Goal: Task Accomplishment & Management: Manage account settings

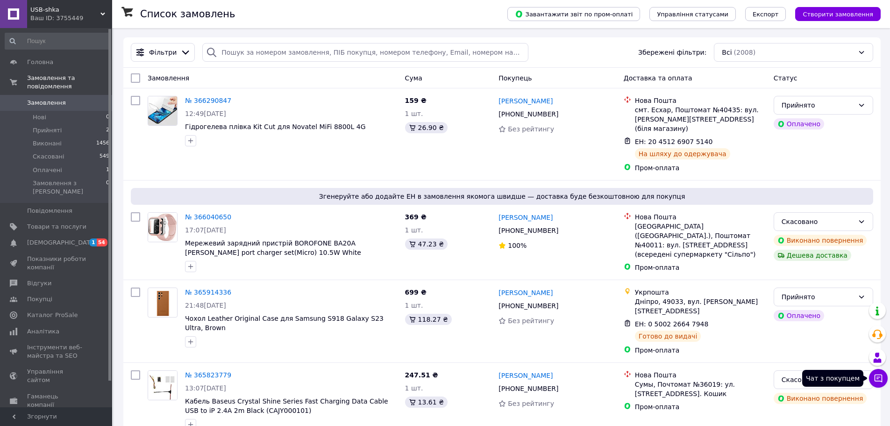
click at [879, 378] on icon at bounding box center [878, 377] width 9 height 9
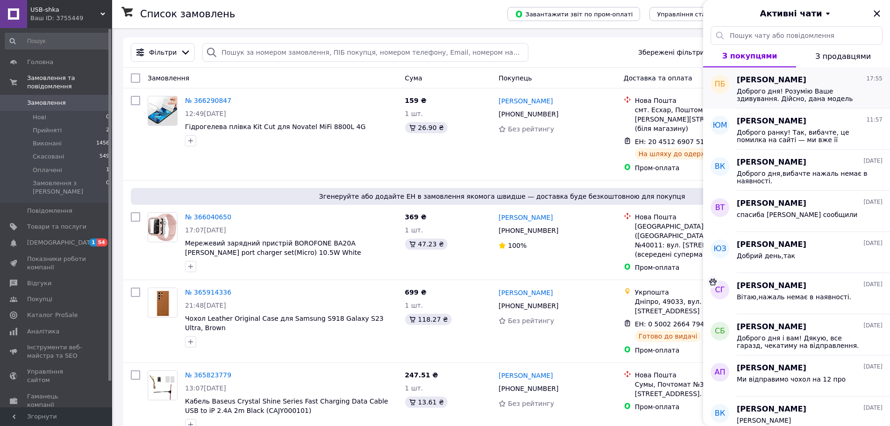
click at [809, 93] on span "Доброго дня! Розумію Ваше здивування. Дійсно, дана модель чохла має збільшений …" at bounding box center [803, 94] width 133 height 15
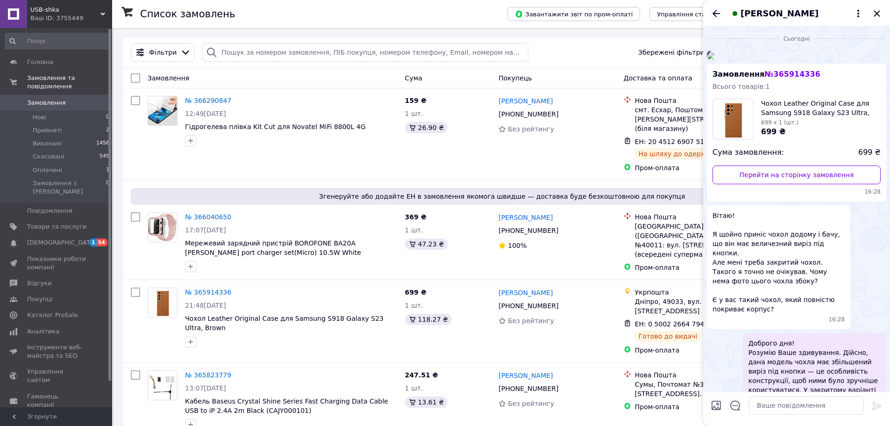
click at [715, 16] on icon "Назад" at bounding box center [716, 13] width 7 height 7
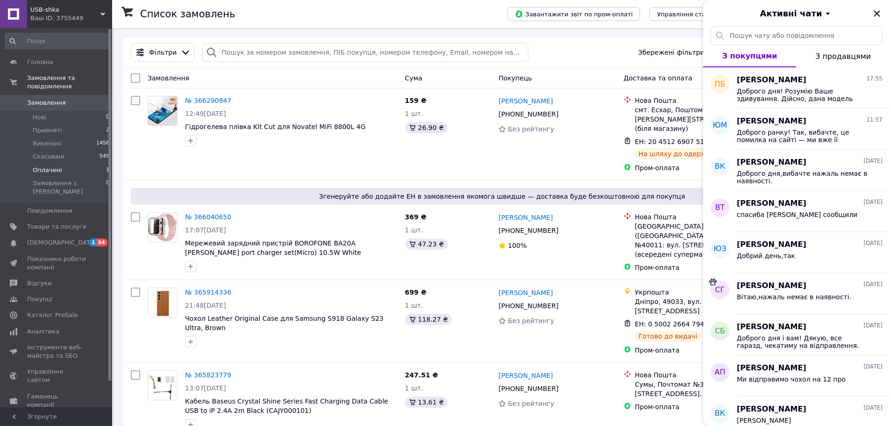
click at [55, 166] on span "Оплачені" at bounding box center [47, 170] width 29 height 8
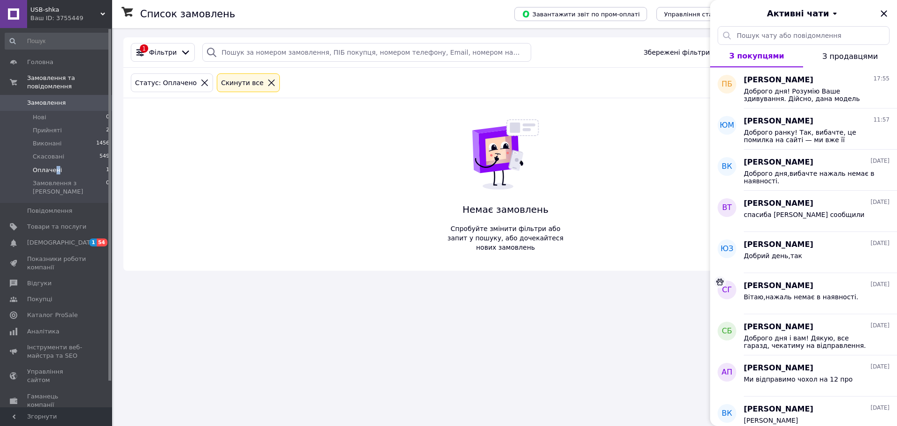
drag, startPoint x: 888, startPoint y: 10, endPoint x: 897, endPoint y: 46, distance: 36.9
click at [888, 11] on icon "Закрити" at bounding box center [883, 13] width 11 height 11
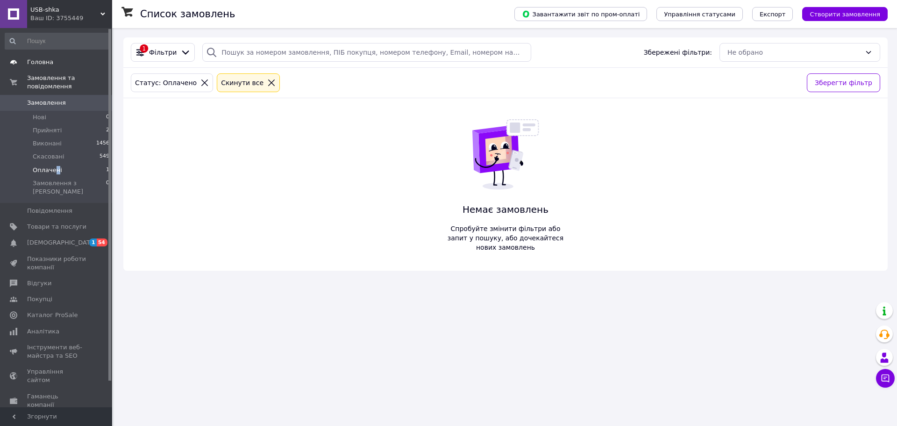
click at [37, 61] on span "Головна" at bounding box center [40, 62] width 26 height 8
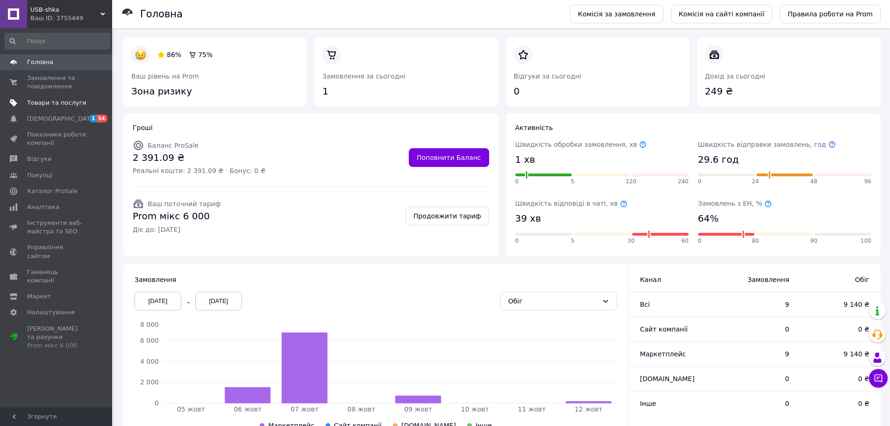
click at [44, 100] on span "Товари та послуги" at bounding box center [56, 103] width 59 height 8
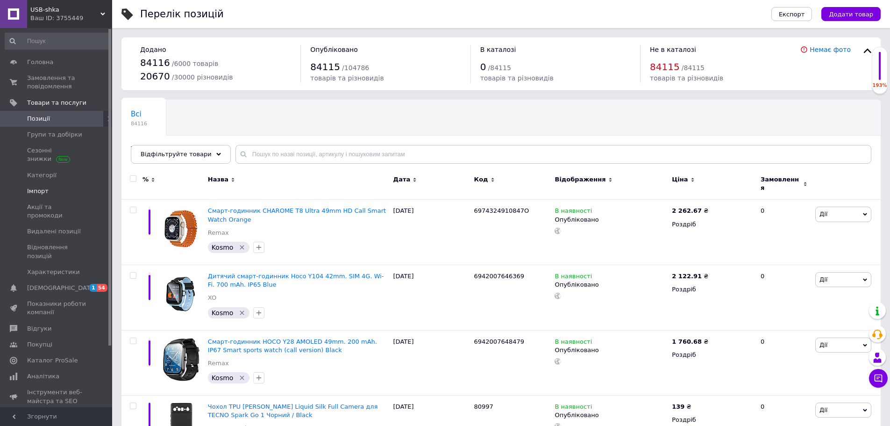
click at [36, 191] on span "Імпорт" at bounding box center [37, 191] width 21 height 8
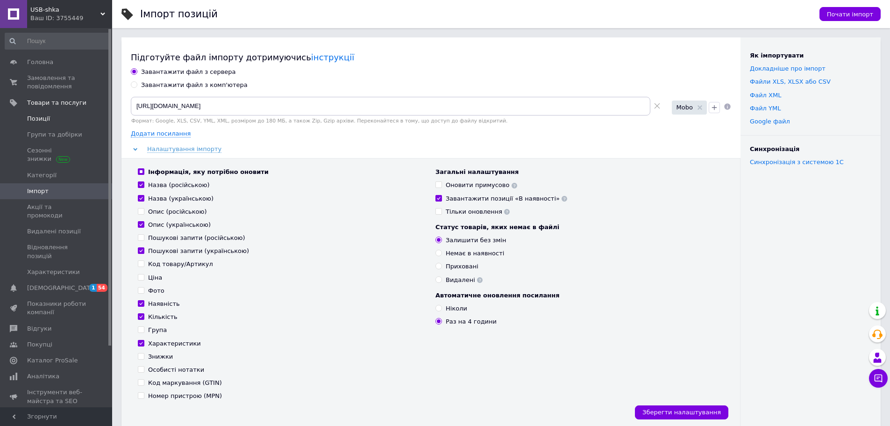
click at [40, 117] on span "Позиції" at bounding box center [38, 118] width 23 height 8
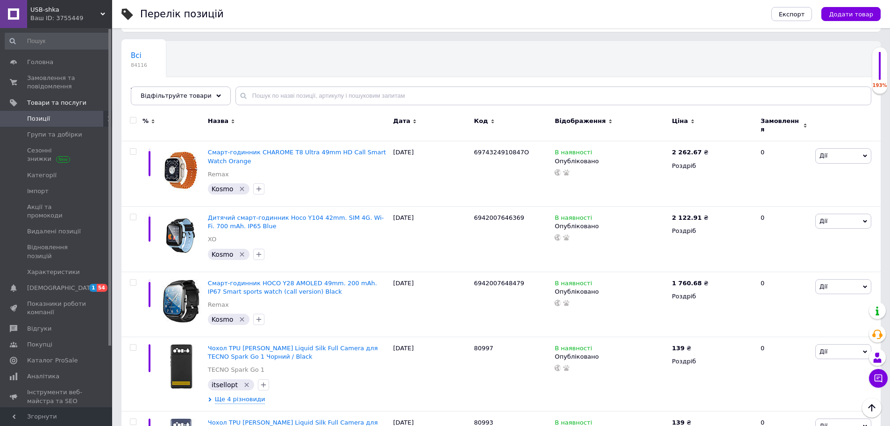
scroll to position [47, 0]
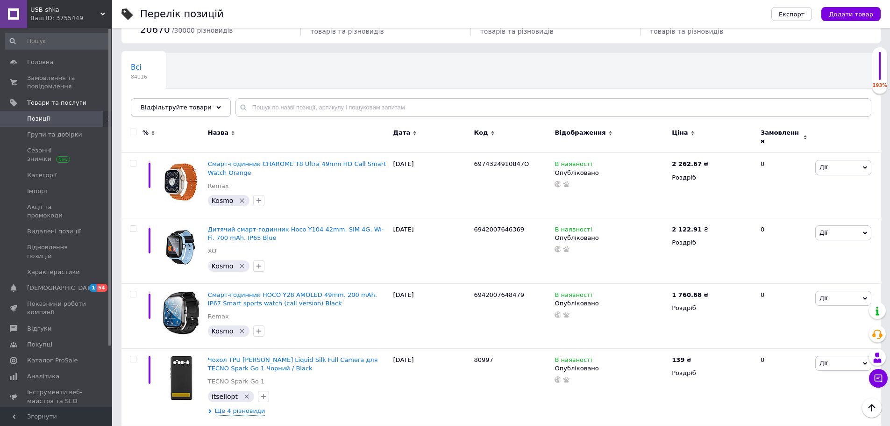
click at [171, 103] on div "Відфільтруйте товари" at bounding box center [181, 107] width 100 height 19
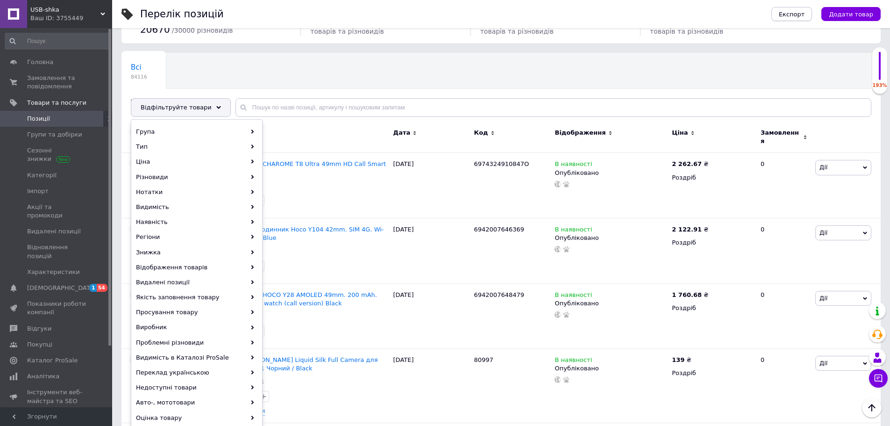
click at [797, 11] on span "Експорт" at bounding box center [792, 14] width 26 height 7
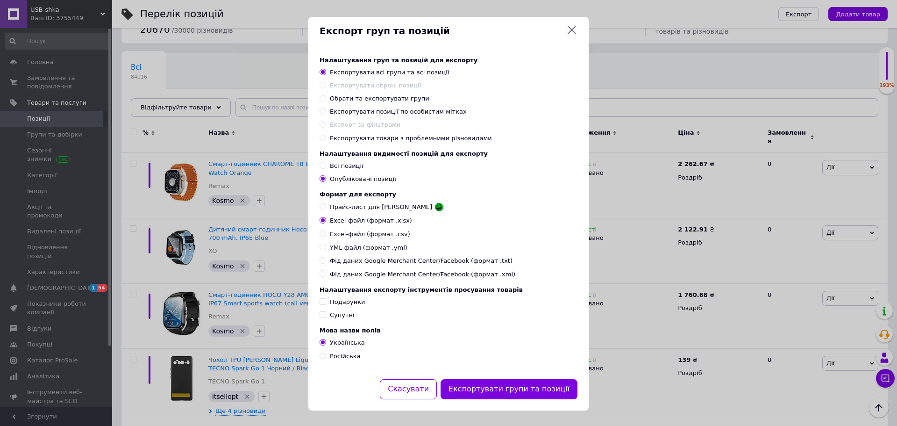
click at [342, 168] on span "Всі позиції" at bounding box center [347, 165] width 34 height 7
click at [326, 168] on input "Всі позиції" at bounding box center [323, 165] width 6 height 6
radio input "true"
click at [342, 208] on span "Прайс-лист для [PERSON_NAME]" at bounding box center [381, 207] width 102 height 8
click at [326, 208] on input "Прайс-лист для [PERSON_NAME]" at bounding box center [323, 206] width 6 height 6
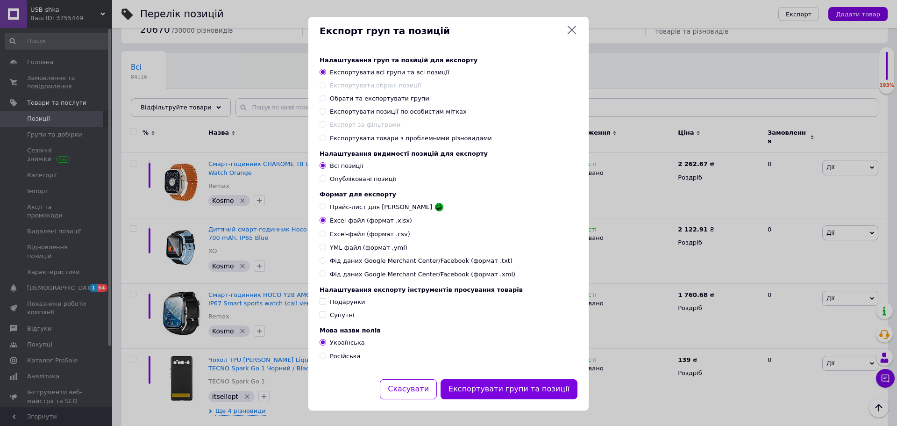
radio input "true"
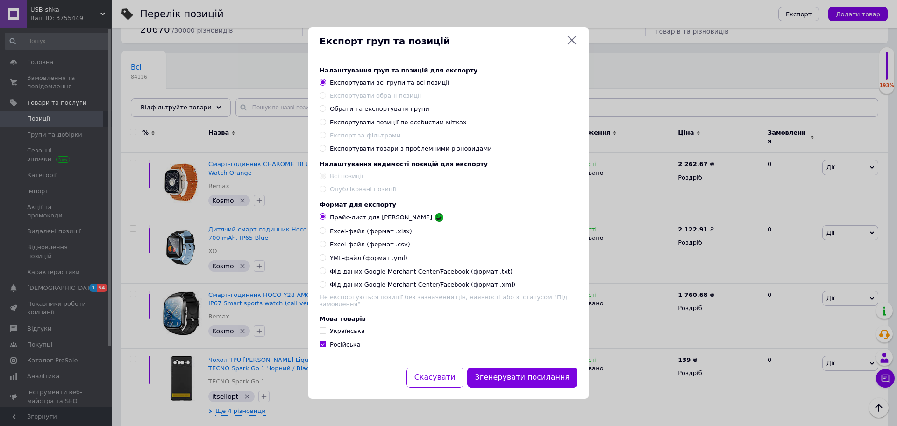
click at [338, 229] on div "Формат для експорту Прайс-лист для Розетки Excel-файл (формат .xlsx) Excel-файл…" at bounding box center [449, 245] width 258 height 88
click at [338, 230] on span "Excel-файл (формат .xlsx)" at bounding box center [371, 231] width 82 height 8
click at [326, 230] on input "Excel-файл (формат .xlsx)" at bounding box center [323, 230] width 6 height 6
radio input "true"
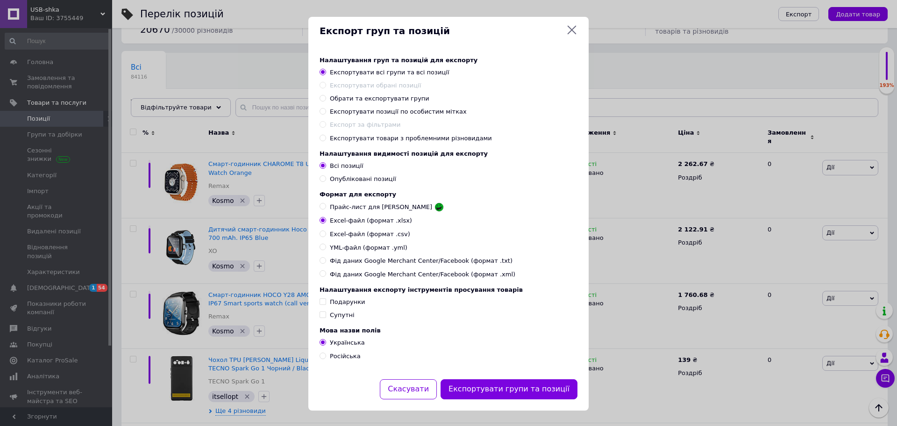
click at [525, 398] on button "Експортувати групи та позиції" at bounding box center [509, 389] width 137 height 20
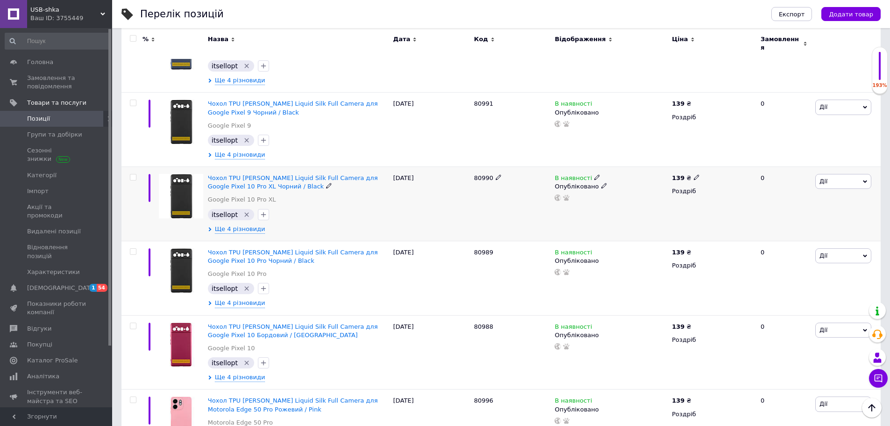
scroll to position [421, 0]
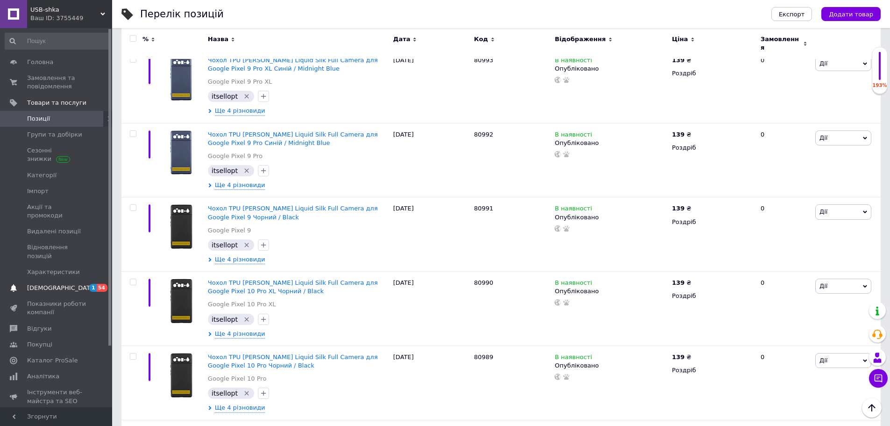
click at [30, 284] on span "[DEMOGRAPHIC_DATA]" at bounding box center [61, 288] width 69 height 8
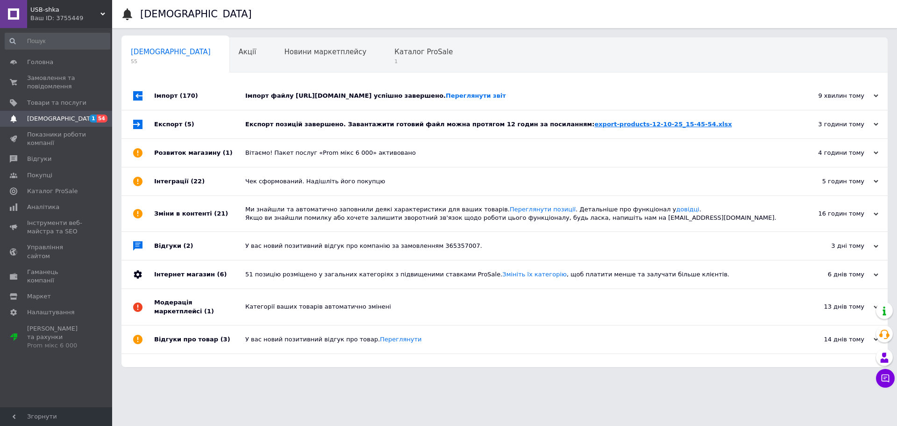
click at [621, 122] on link "export-products-12-10-25_15-45-54.xlsx" at bounding box center [662, 124] width 137 height 7
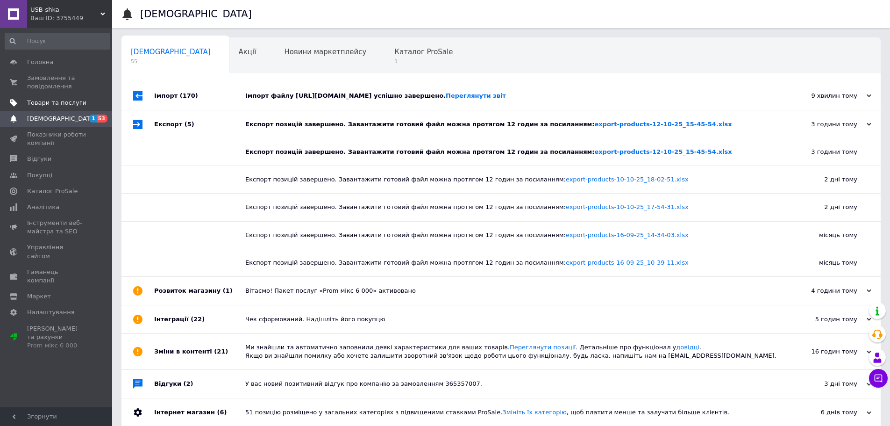
click at [34, 99] on span "Товари та послуги" at bounding box center [56, 103] width 59 height 8
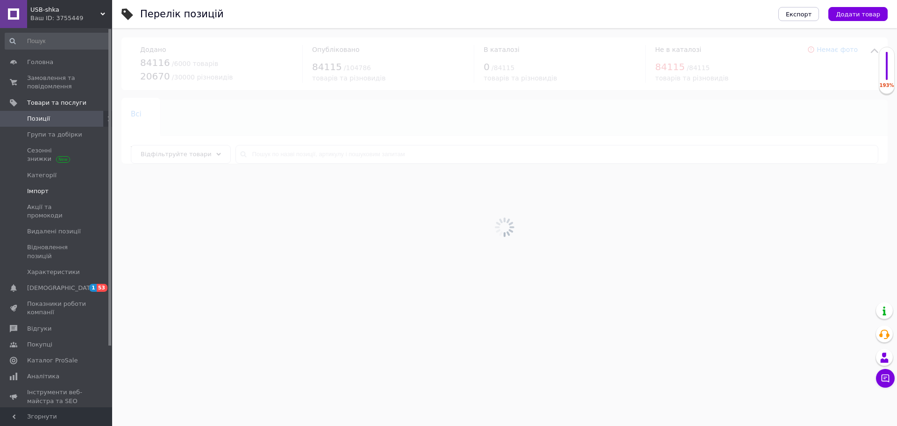
click at [44, 187] on span "Імпорт" at bounding box center [37, 191] width 21 height 8
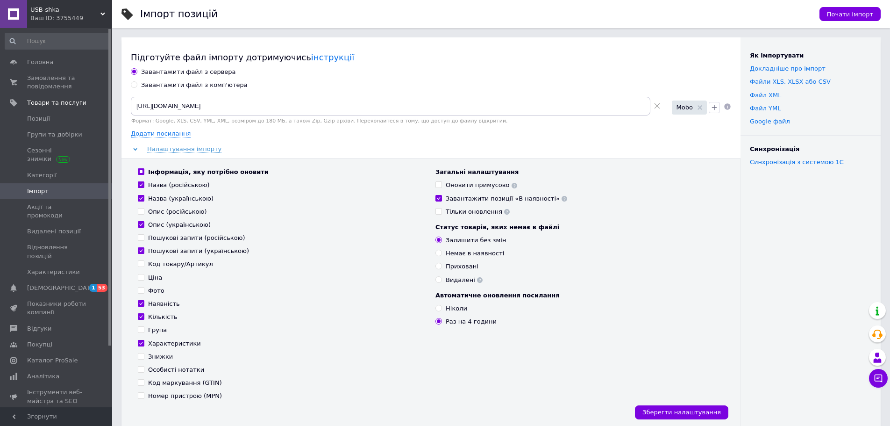
click at [153, 177] on div "Інформація, яку потрібно оновити Назва (російською) Назва (українською) Опис (р…" at bounding box center [282, 284] width 298 height 232
click at [153, 172] on div "Інформація, яку потрібно оновити" at bounding box center [208, 172] width 121 height 8
click at [144, 172] on input "Інформація, яку потрібно оновити" at bounding box center [141, 171] width 6 height 6
checkbox input "false"
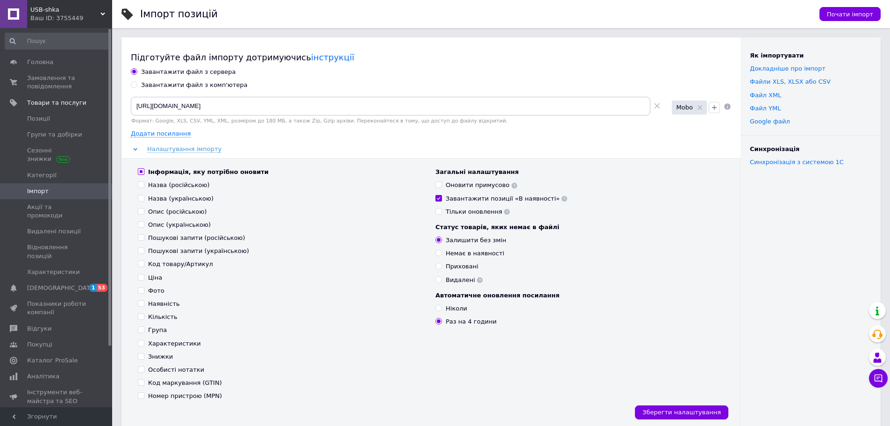
checkbox input "false"
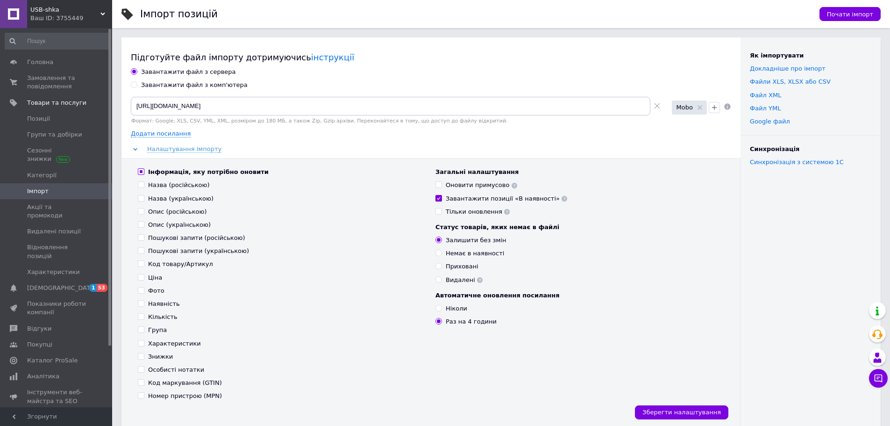
checkbox input "false"
click at [178, 366] on div "Особисті нотатки" at bounding box center [176, 369] width 56 height 8
click at [144, 366] on input "Особисті нотатки" at bounding box center [141, 369] width 6 height 6
checkbox input "true"
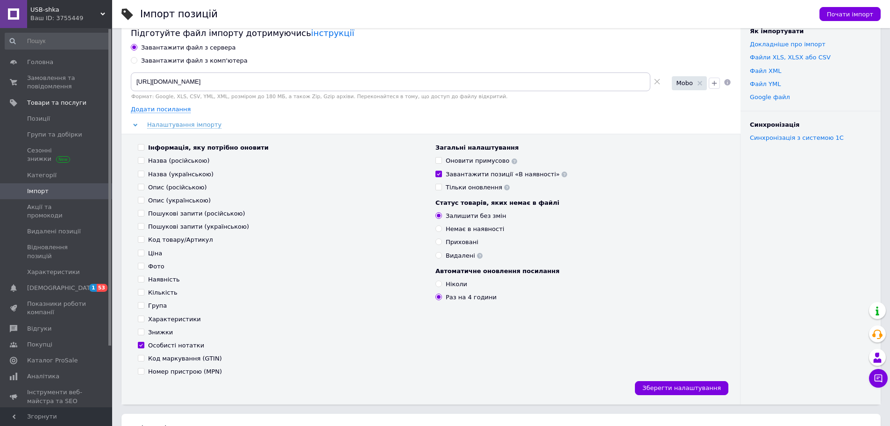
scroll to position [47, 0]
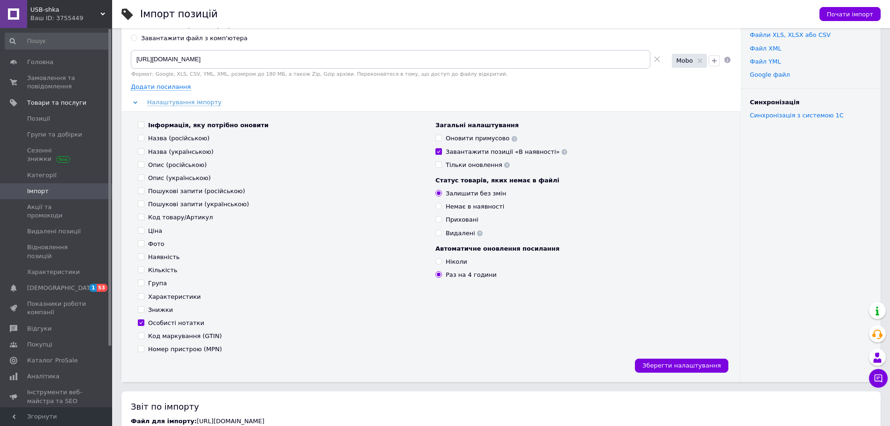
click at [133, 39] on input "Завантажити файл з комп'ютера" at bounding box center [134, 38] width 6 height 6
radio input "true"
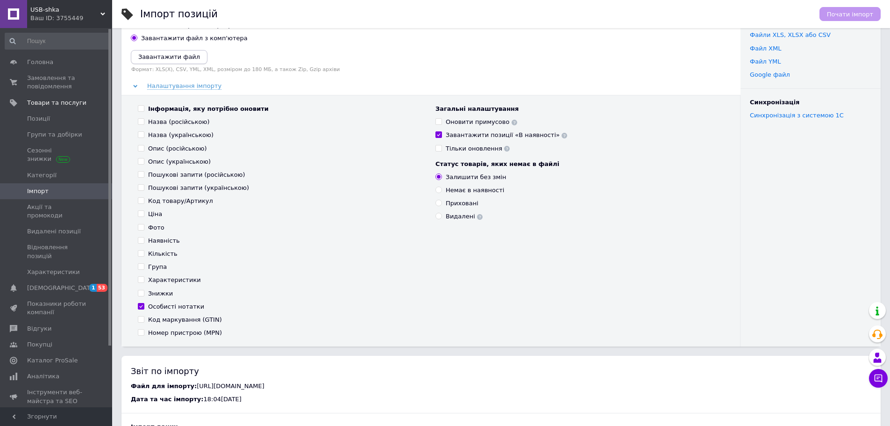
click at [163, 56] on icon "Завантажити файл" at bounding box center [169, 56] width 62 height 7
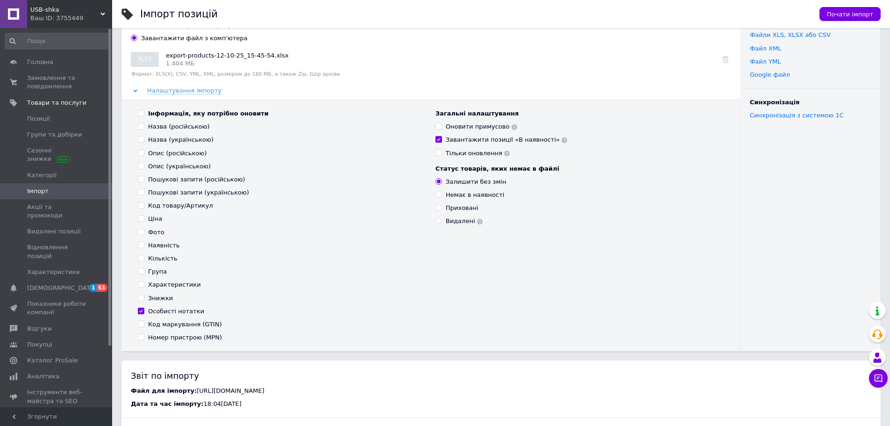
click at [456, 140] on div "Завантажити позиції «В наявності»" at bounding box center [506, 139] width 121 height 8
click at [442, 140] on input "Завантажити позиції «В наявності»" at bounding box center [438, 139] width 6 height 6
checkbox input "false"
click at [449, 128] on div "Оновити примусово" at bounding box center [481, 126] width 71 height 8
click at [442, 128] on input "Оновити примусово" at bounding box center [438, 126] width 6 height 6
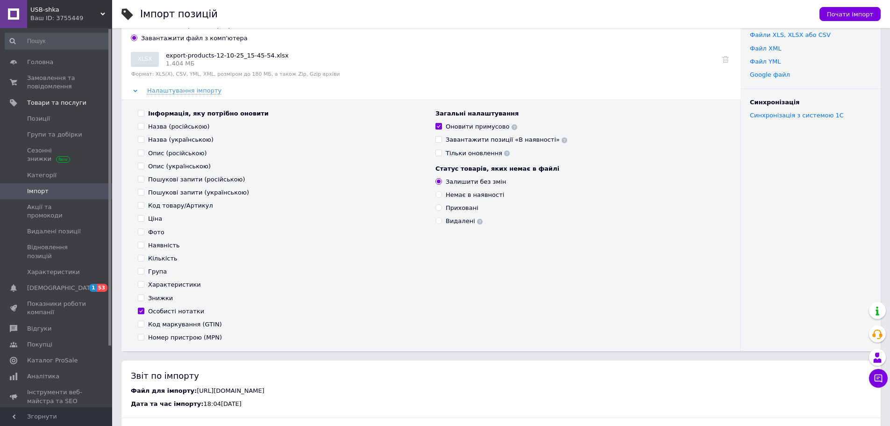
checkbox input "true"
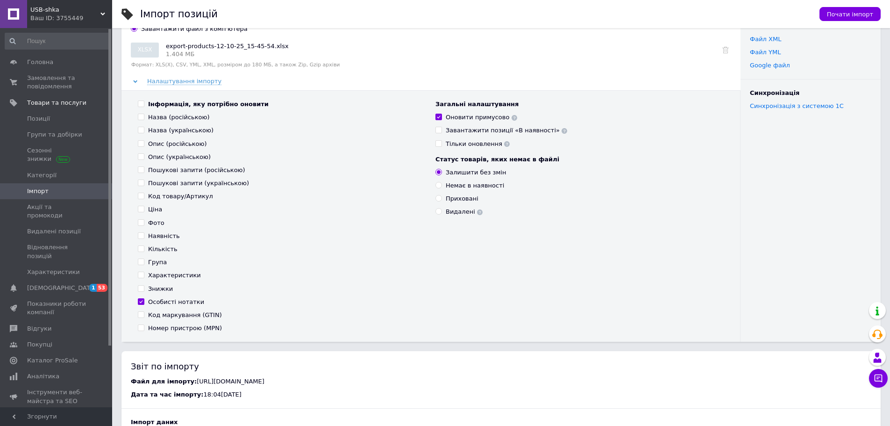
scroll to position [0, 0]
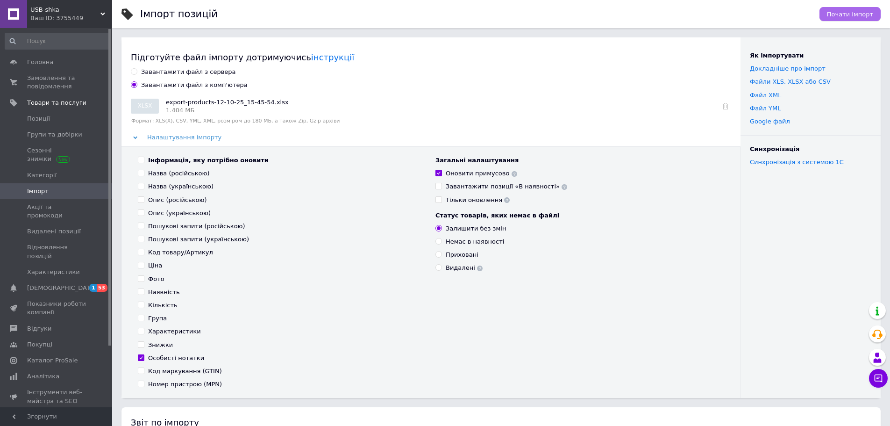
click at [848, 14] on span "Почати імпорт" at bounding box center [850, 14] width 46 height 7
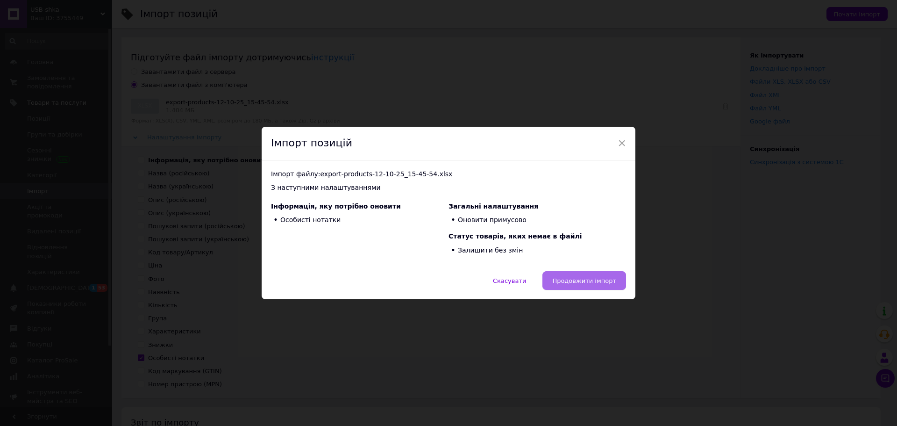
click at [599, 282] on span "Продовжити імпорт" at bounding box center [584, 280] width 64 height 7
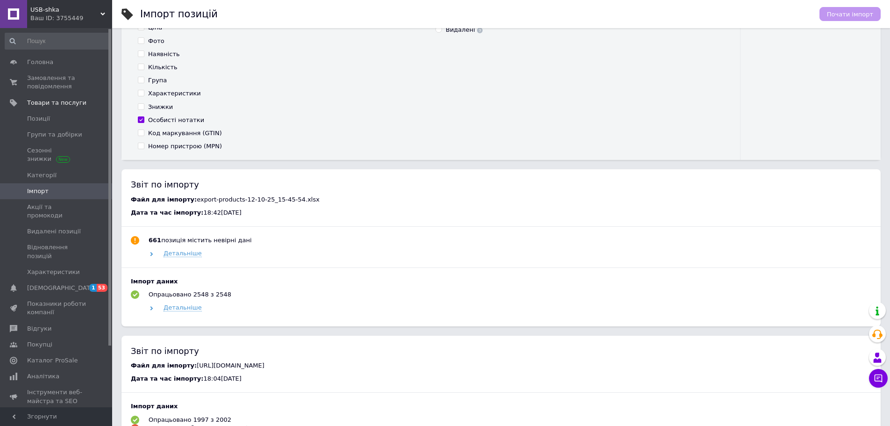
scroll to position [327, 0]
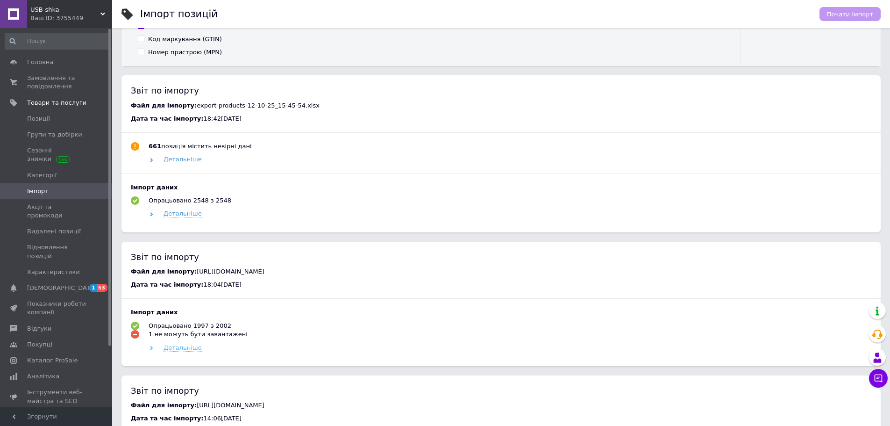
click at [186, 349] on span "Детальніше" at bounding box center [183, 347] width 38 height 7
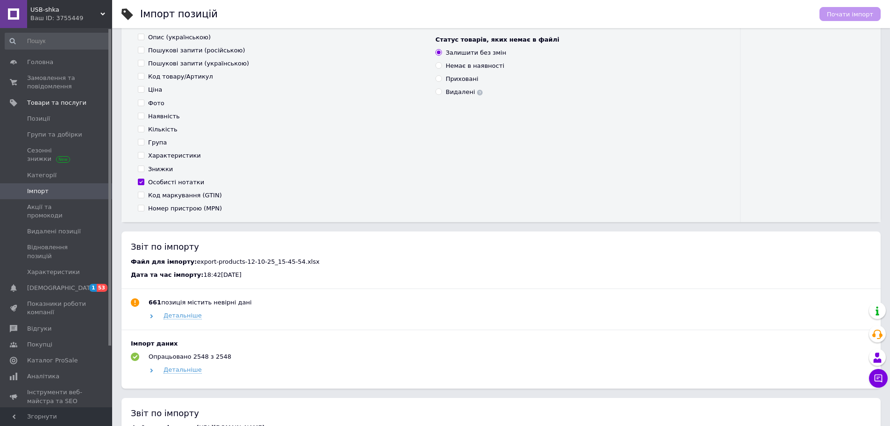
scroll to position [234, 0]
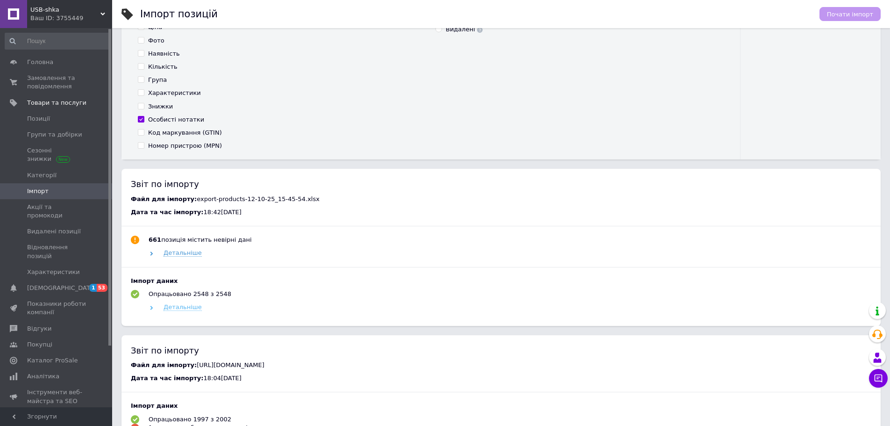
click at [189, 310] on span "Детальніше" at bounding box center [183, 306] width 38 height 7
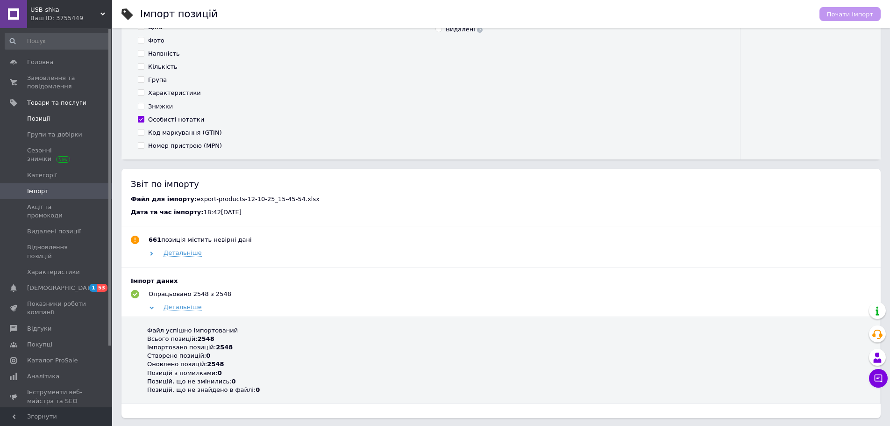
click at [42, 114] on span "Позиції" at bounding box center [38, 118] width 23 height 8
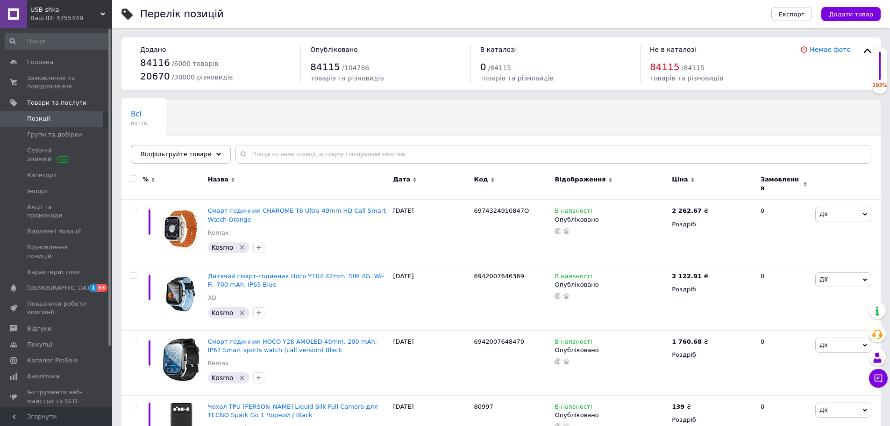
click at [178, 152] on span "Відфільтруйте товари" at bounding box center [176, 153] width 71 height 7
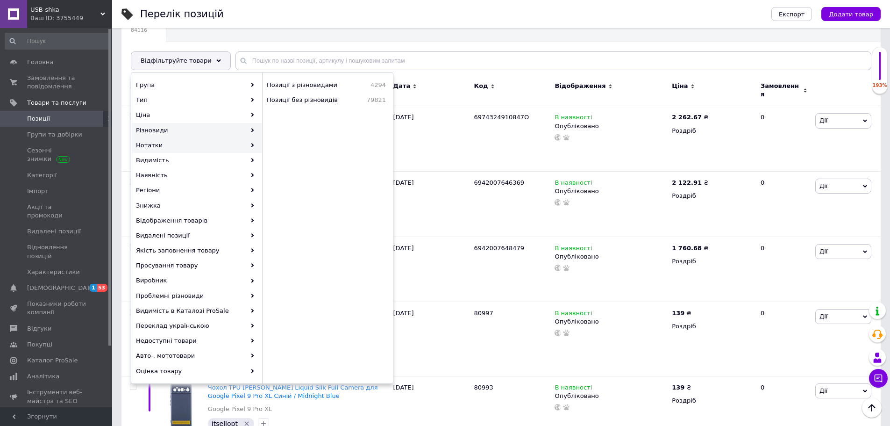
click at [191, 144] on div "Нотатки" at bounding box center [197, 145] width 130 height 15
